Goal: Task Accomplishment & Management: Manage account settings

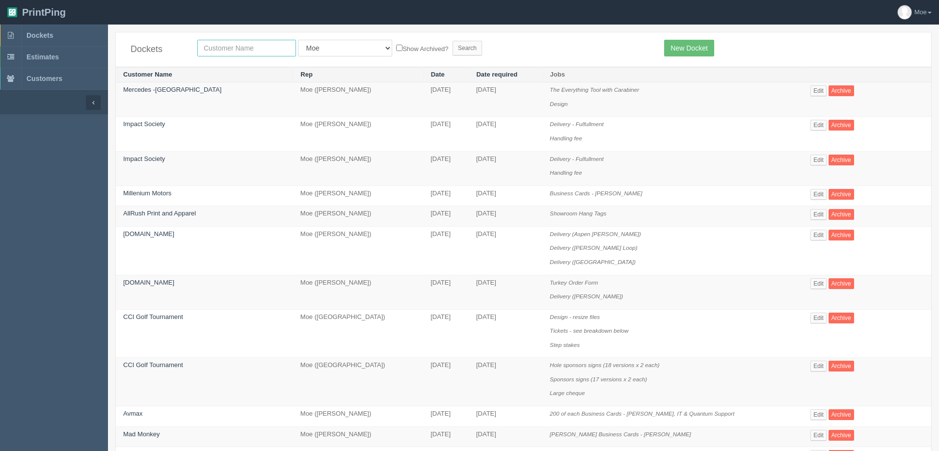
click at [222, 48] on input "text" at bounding box center [246, 48] width 99 height 17
type input "tile"
click at [452, 49] on input "Search" at bounding box center [466, 48] width 29 height 15
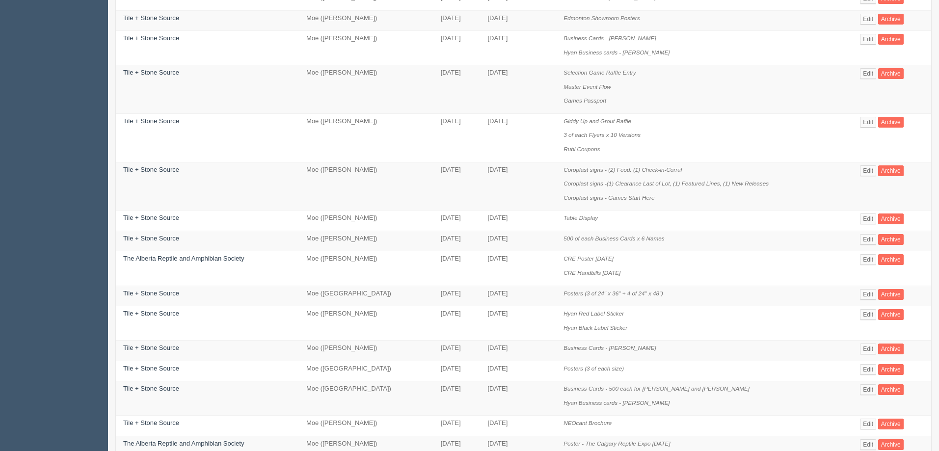
scroll to position [294, 0]
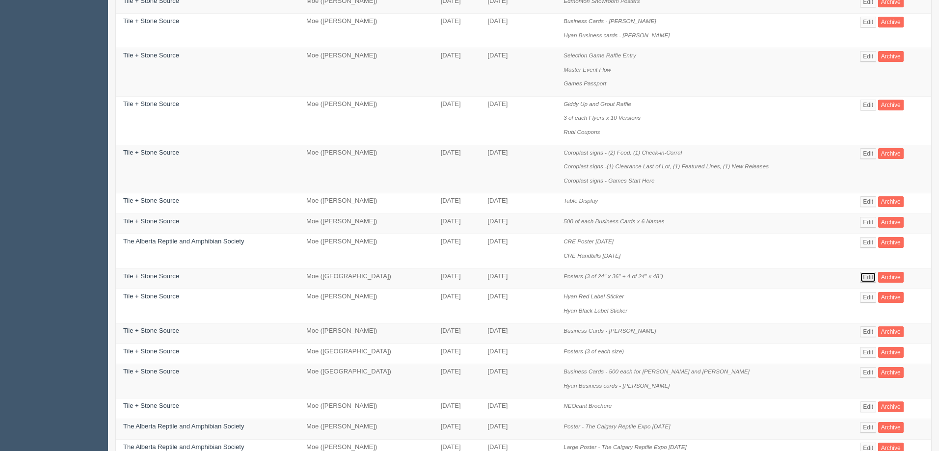
click at [866, 279] on link "Edit" at bounding box center [868, 277] width 16 height 11
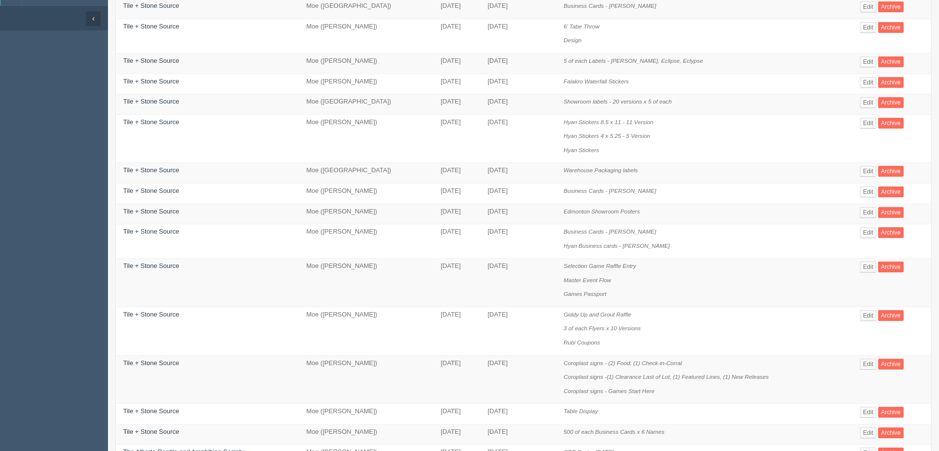
scroll to position [98, 0]
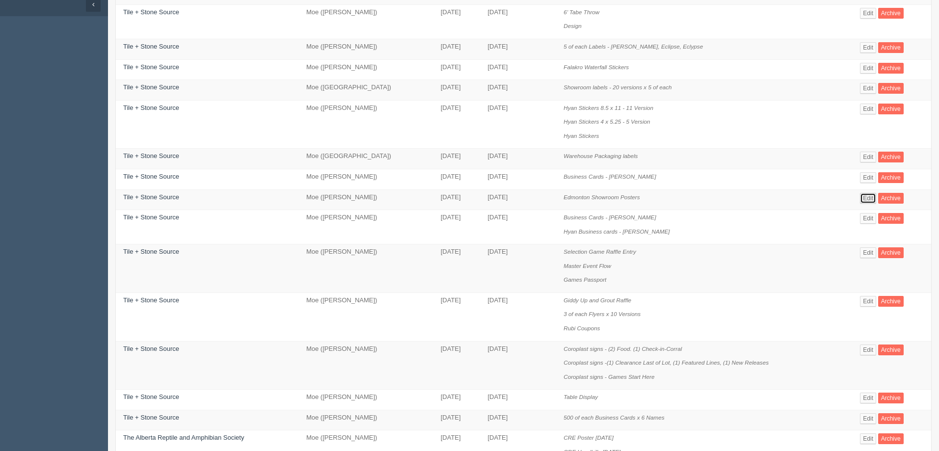
click at [865, 199] on link "Edit" at bounding box center [868, 198] width 16 height 11
